Goal: Find specific page/section: Find specific page/section

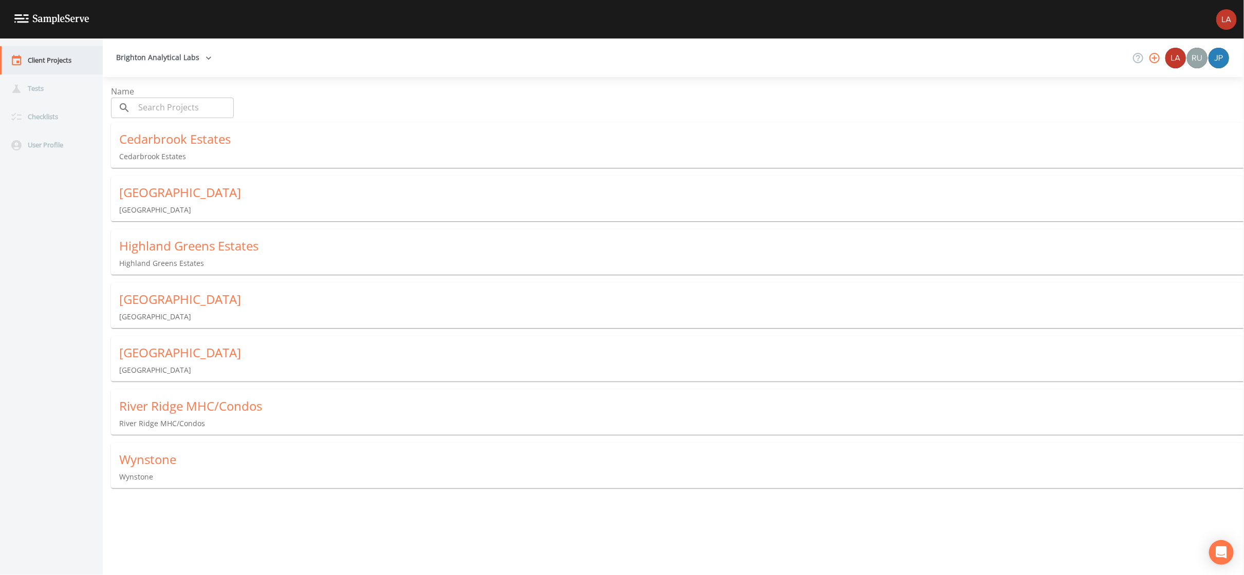
click at [68, 50] on div "Client Projects" at bounding box center [46, 60] width 92 height 28
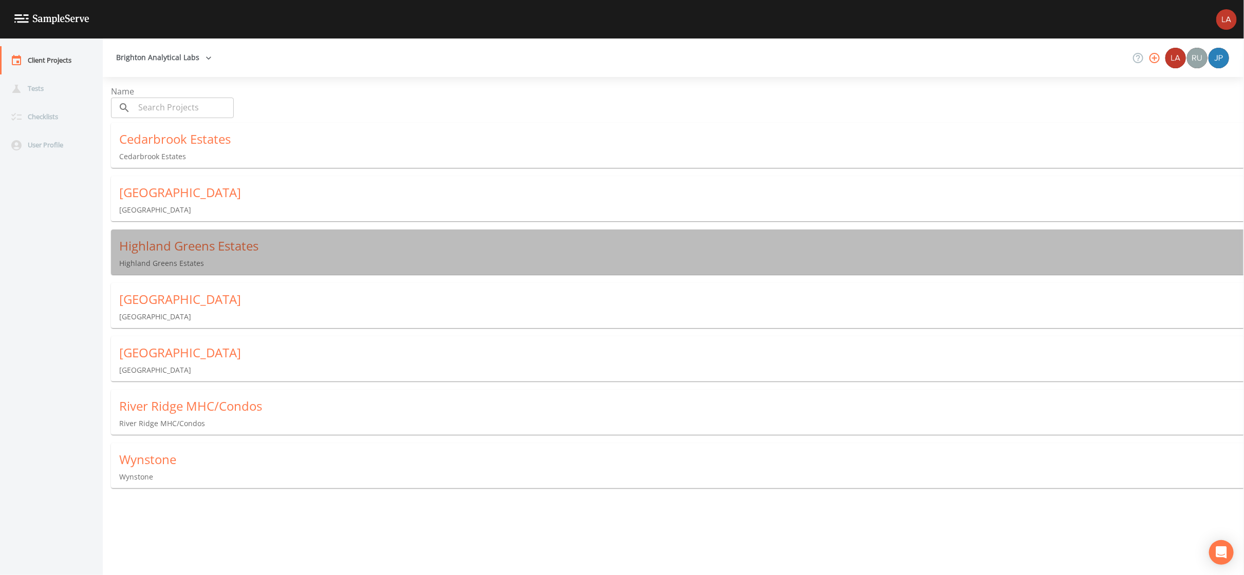
click at [179, 230] on div "Highland Greens Estates [GEOGRAPHIC_DATA] Estates" at bounding box center [681, 253] width 1141 height 47
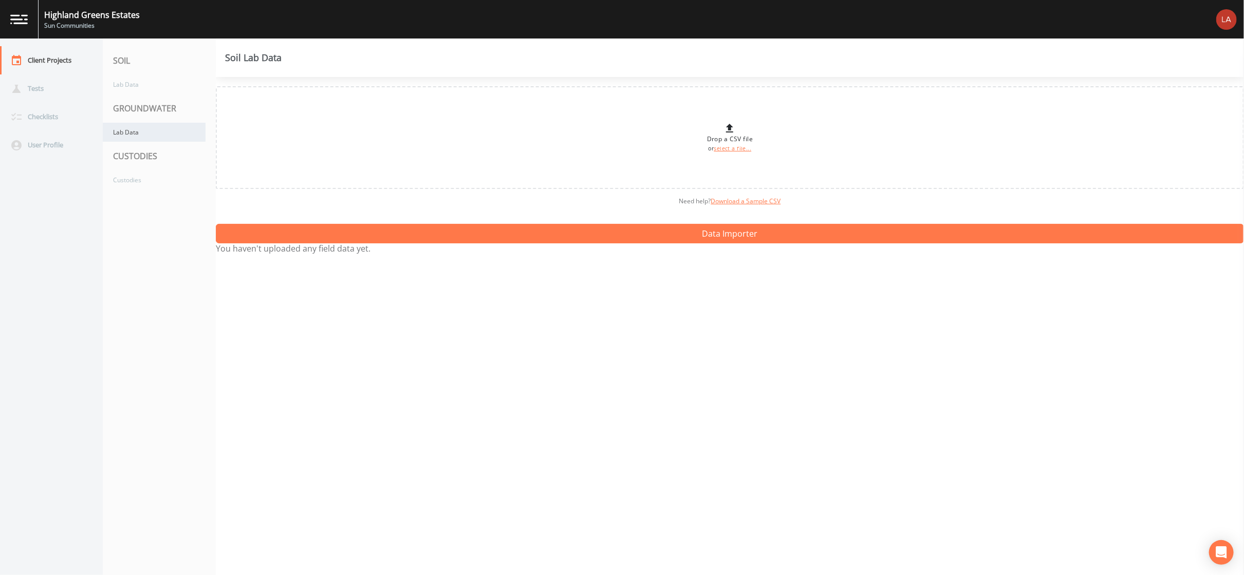
click at [156, 131] on div "Lab Data" at bounding box center [154, 132] width 103 height 19
